Goal: Transaction & Acquisition: Purchase product/service

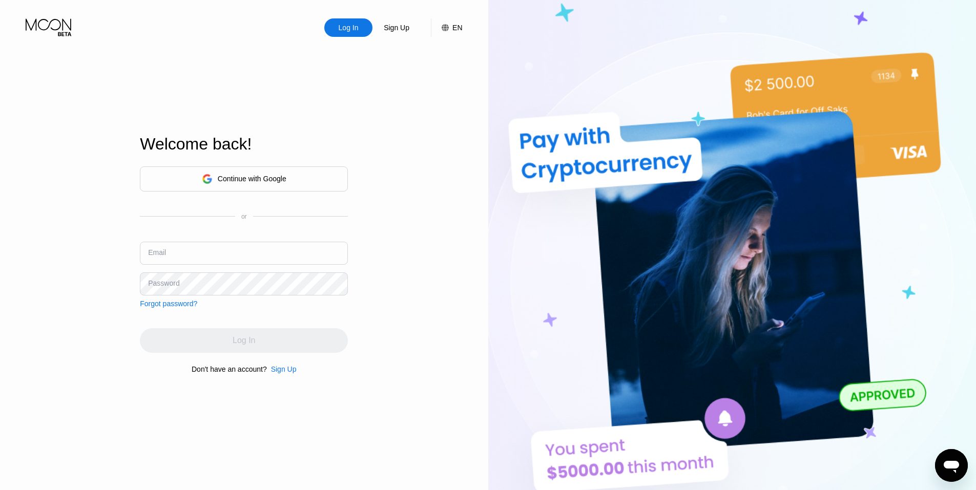
click at [191, 258] on input "text" at bounding box center [244, 253] width 208 height 23
click at [194, 184] on div "Continue with Google" at bounding box center [244, 179] width 208 height 25
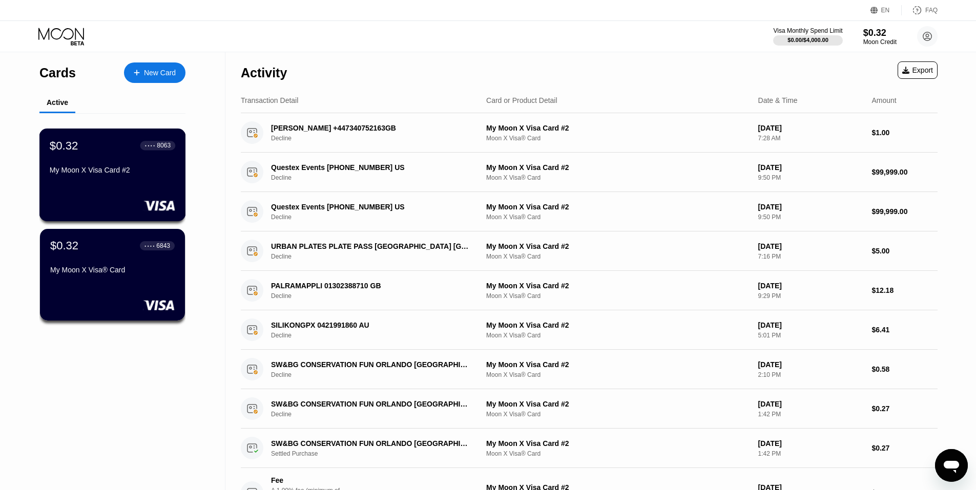
click at [132, 198] on div "$0.32 ● ● ● ● 8063 My Moon X Visa Card #2" at bounding box center [112, 175] width 147 height 93
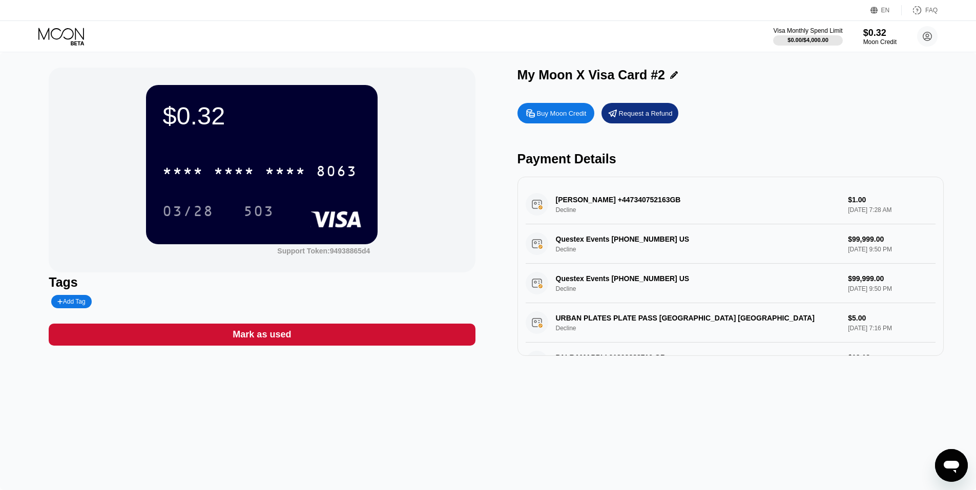
click at [305, 157] on div "* * * * * * * * * * * * 8063" at bounding box center [261, 168] width 199 height 35
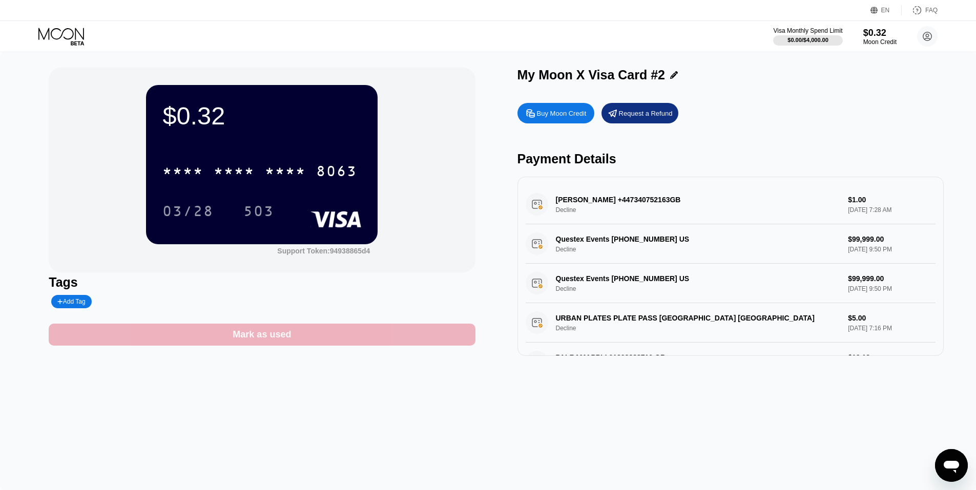
click at [345, 345] on div "Mark as used" at bounding box center [262, 335] width 426 height 22
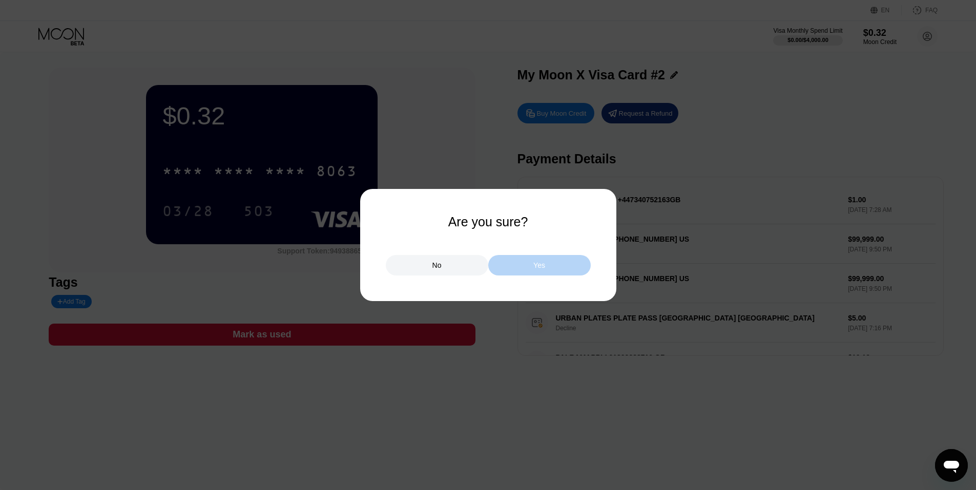
click at [532, 266] on div "Yes" at bounding box center [539, 265] width 102 height 20
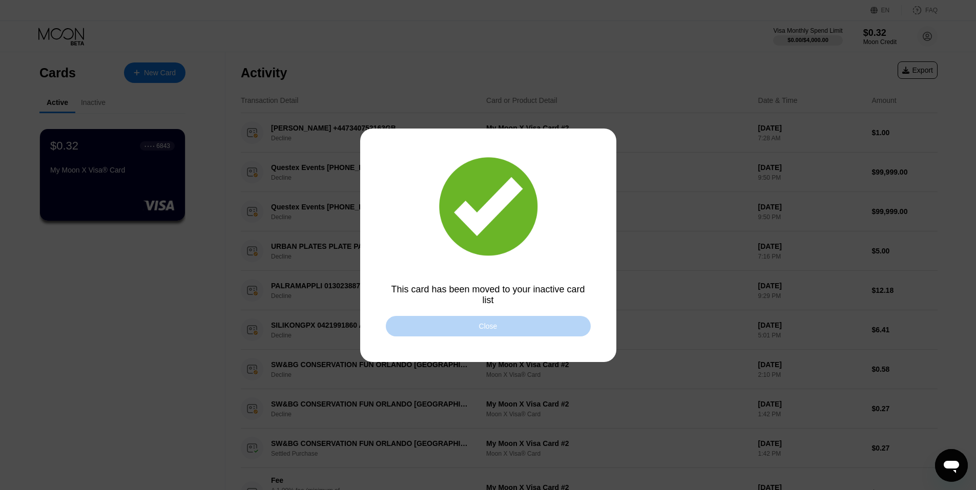
click at [479, 329] on div "Close" at bounding box center [488, 326] width 205 height 20
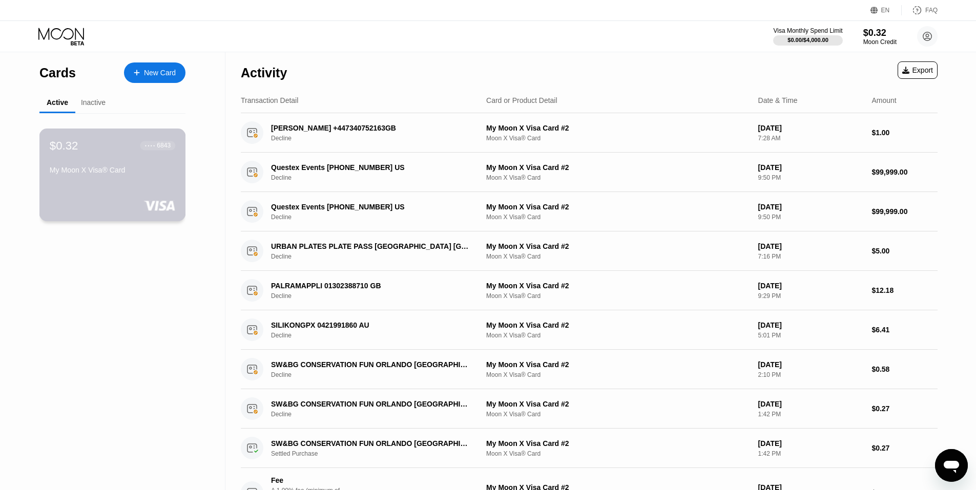
click at [147, 178] on div "My Moon X Visa® Card" at bounding box center [113, 172] width 126 height 12
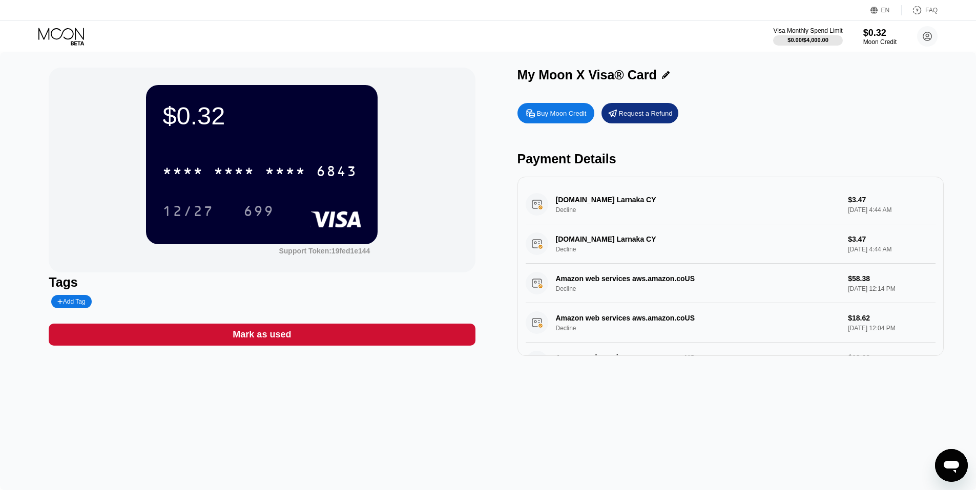
click at [232, 336] on div "Mark as used" at bounding box center [262, 335] width 426 height 22
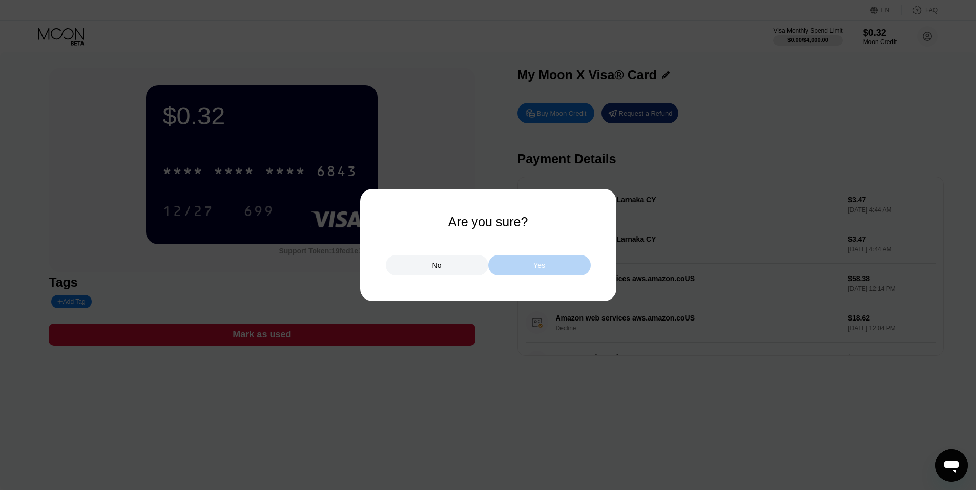
click at [523, 261] on div "Yes" at bounding box center [539, 265] width 102 height 20
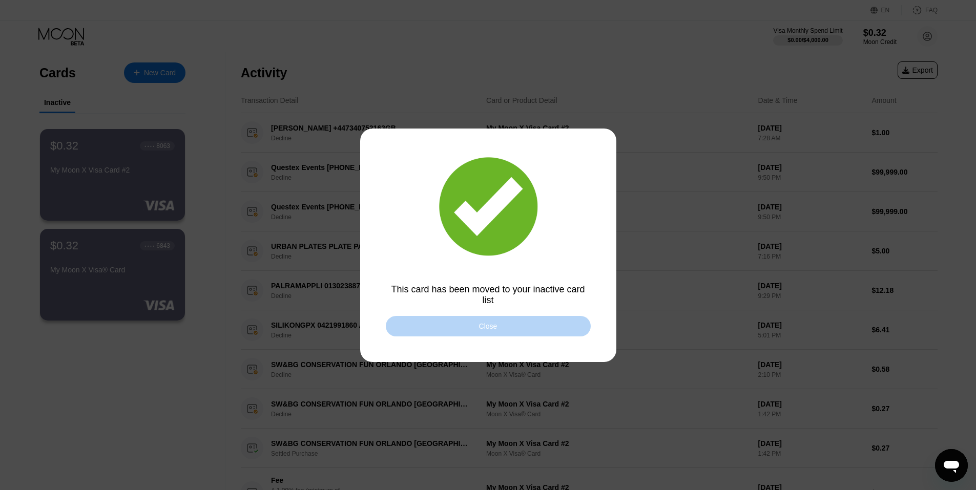
click at [517, 327] on div "Close" at bounding box center [488, 326] width 205 height 20
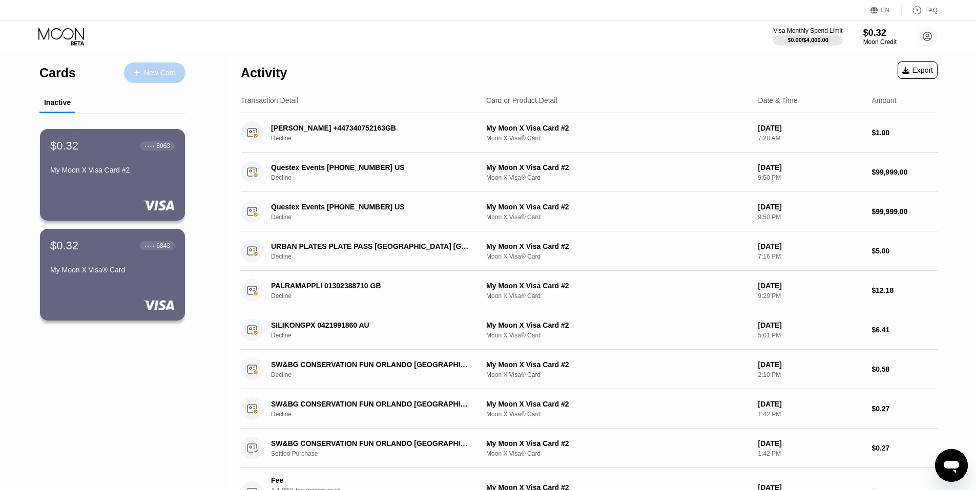
click at [158, 77] on div "New Card" at bounding box center [160, 73] width 32 height 9
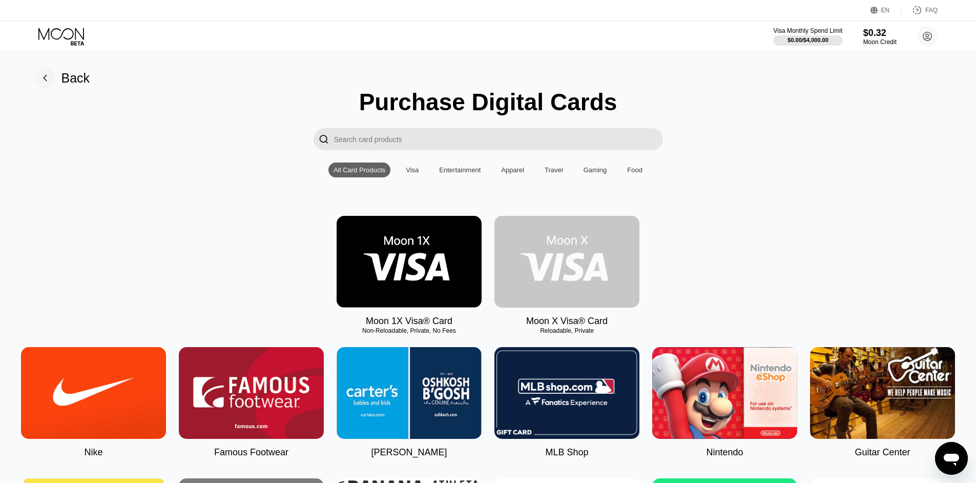
click at [559, 253] on img at bounding box center [566, 262] width 145 height 92
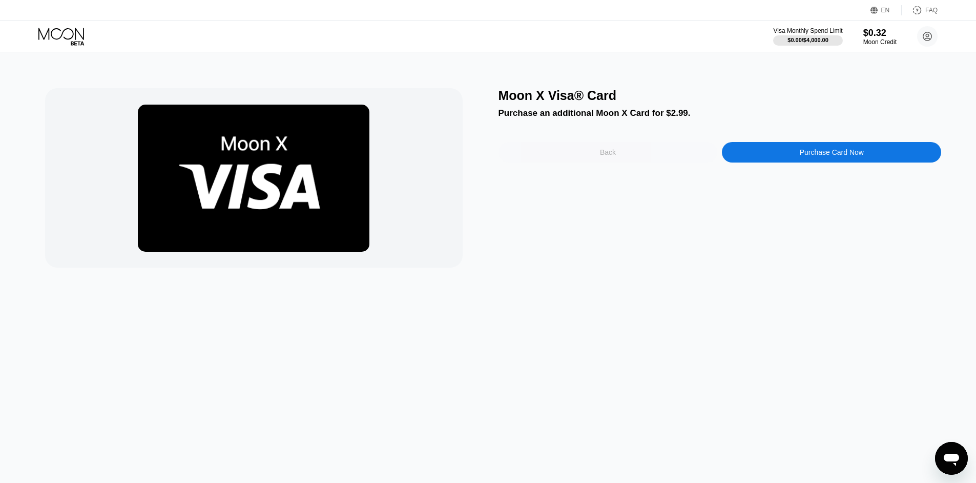
click at [592, 155] on div "Back" at bounding box center [608, 152] width 219 height 20
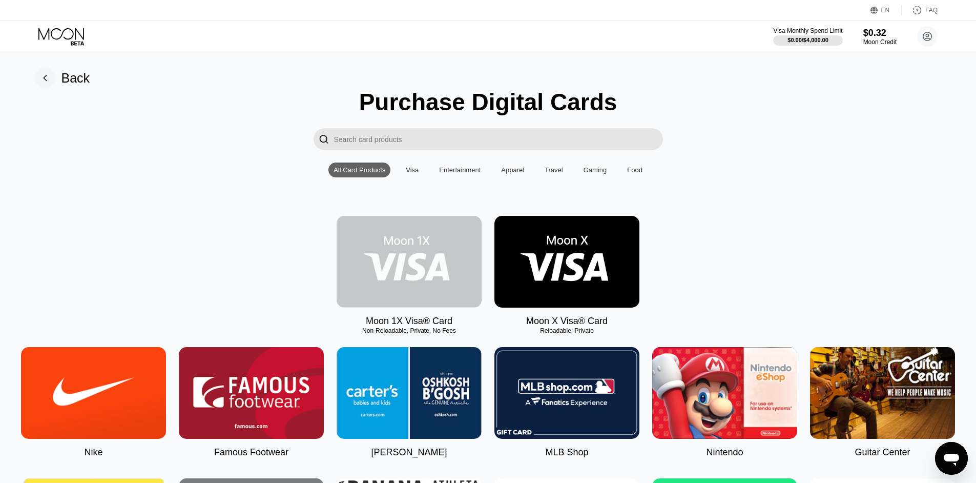
click at [454, 271] on img at bounding box center [409, 262] width 145 height 92
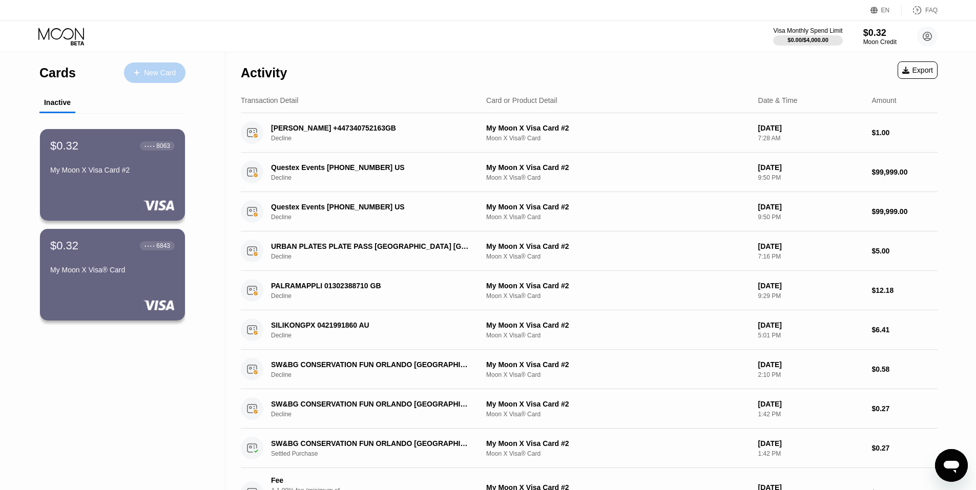
click at [153, 79] on div "New Card" at bounding box center [154, 73] width 61 height 20
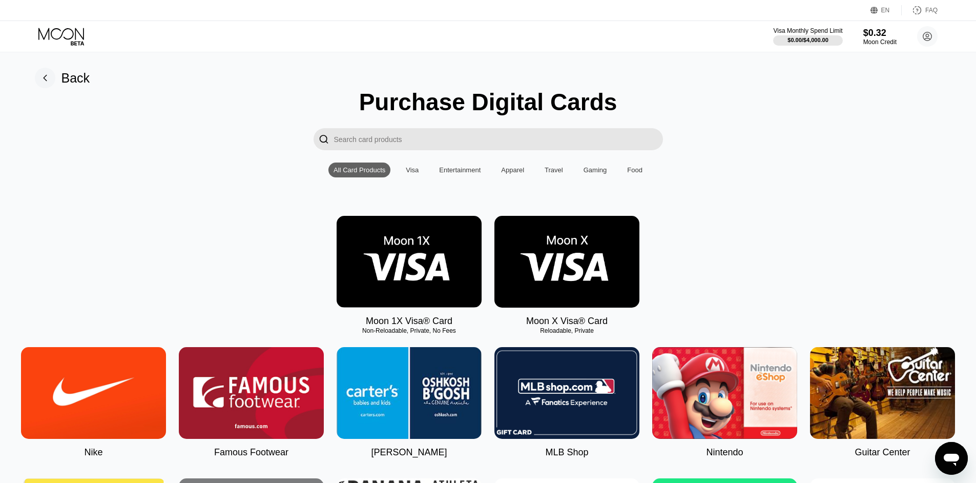
click at [410, 174] on div "Visa" at bounding box center [412, 170] width 13 height 8
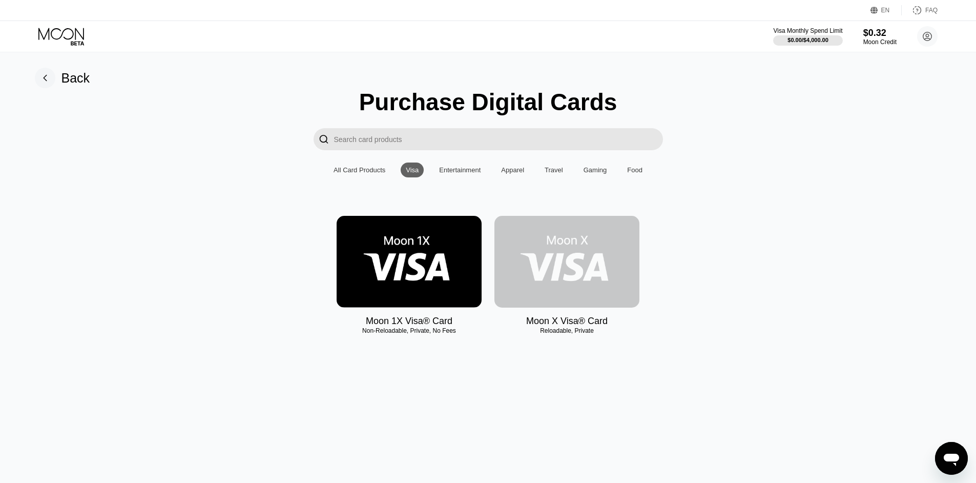
click at [559, 250] on img at bounding box center [566, 262] width 145 height 92
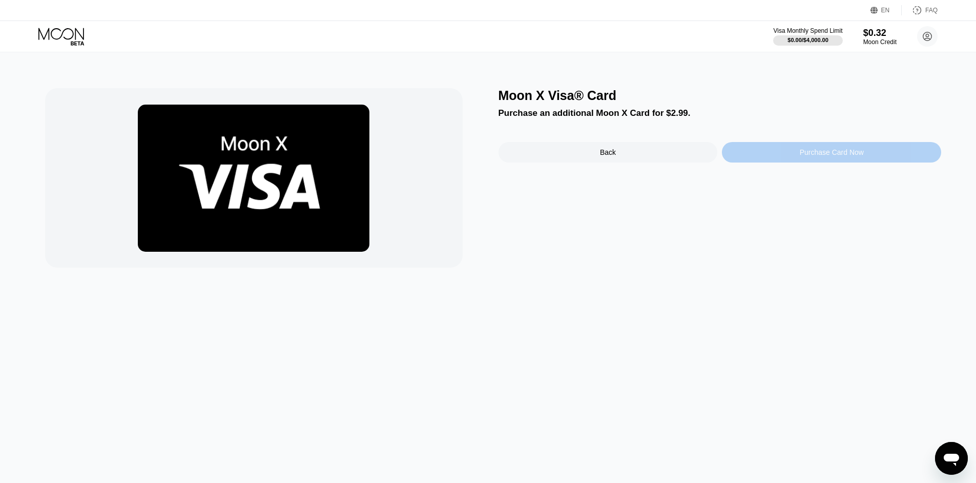
click at [777, 151] on div "Purchase Card Now" at bounding box center [831, 152] width 219 height 20
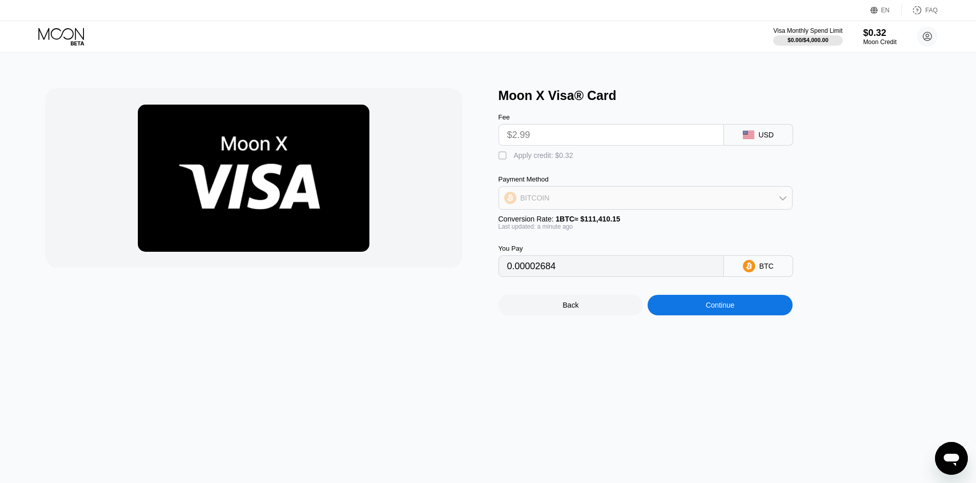
click at [617, 208] on div "BITCOIN" at bounding box center [645, 198] width 293 height 20
click at [563, 135] on input "$2.99" at bounding box center [611, 135] width 208 height 20
click at [547, 245] on div "USDT on TRON" at bounding box center [646, 248] width 288 height 20
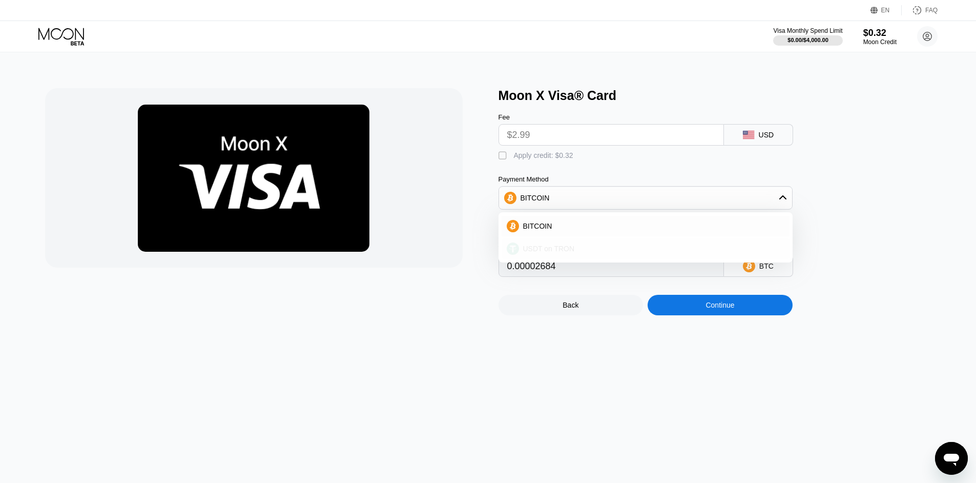
type input "3.02"
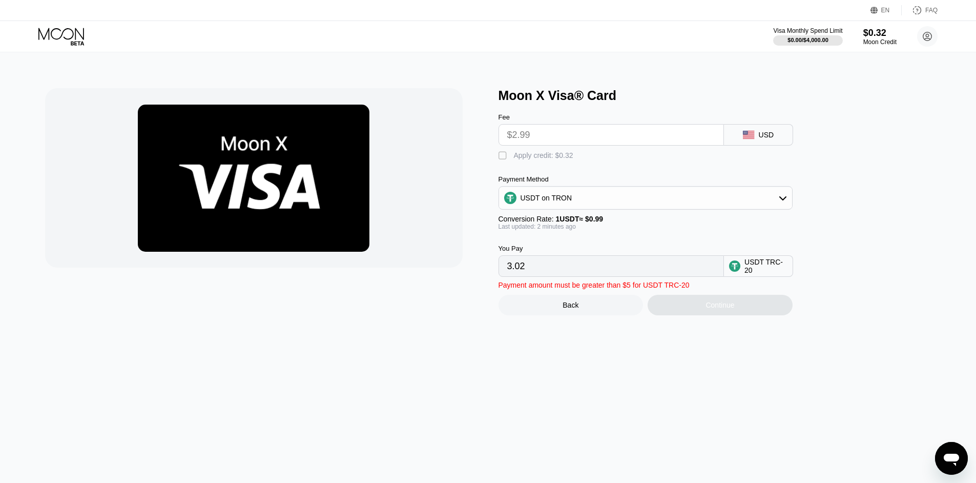
click at [529, 276] on input "3.02" at bounding box center [611, 266] width 208 height 20
click at [543, 285] on div "Payment amount must be greater than $5 for USDT TRC-20 Back Continue" at bounding box center [663, 296] width 328 height 38
click at [535, 276] on input "3.02" at bounding box center [611, 266] width 208 height 20
click at [544, 143] on input "$2.99" at bounding box center [611, 135] width 208 height 20
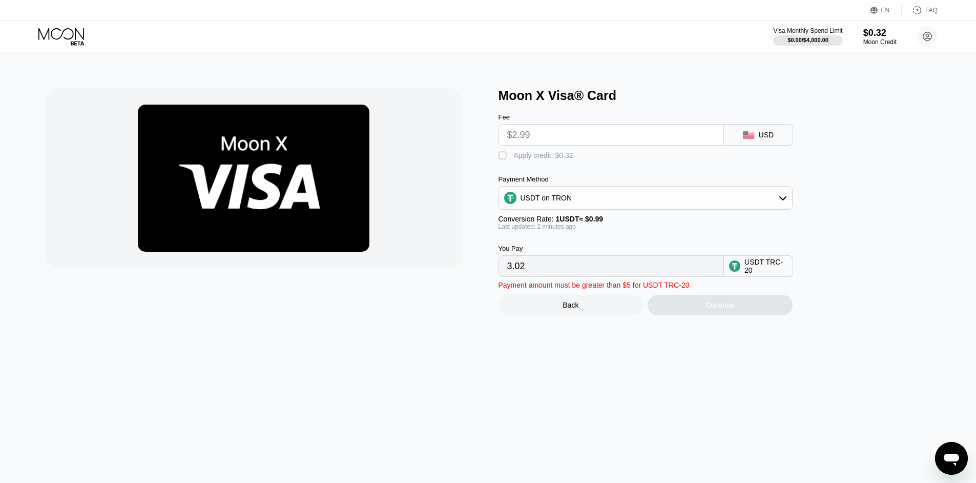
click at [503, 155] on div "" at bounding box center [504, 156] width 10 height 10
type input "2.70"
click at [643, 157] on div " Apply credit: $0.32" at bounding box center [663, 153] width 328 height 15
click at [555, 315] on div "Back" at bounding box center [571, 305] width 145 height 20
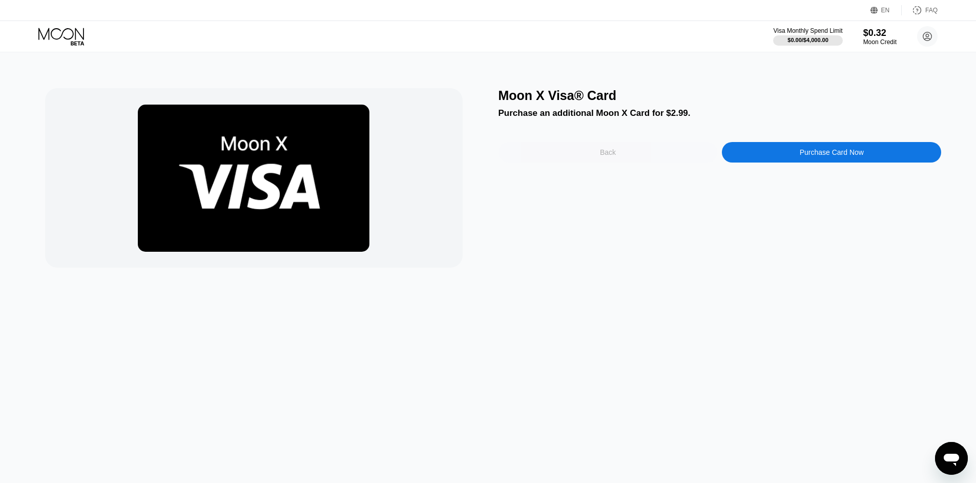
click at [594, 148] on div "Back" at bounding box center [608, 152] width 219 height 20
